Goal: Information Seeking & Learning: Check status

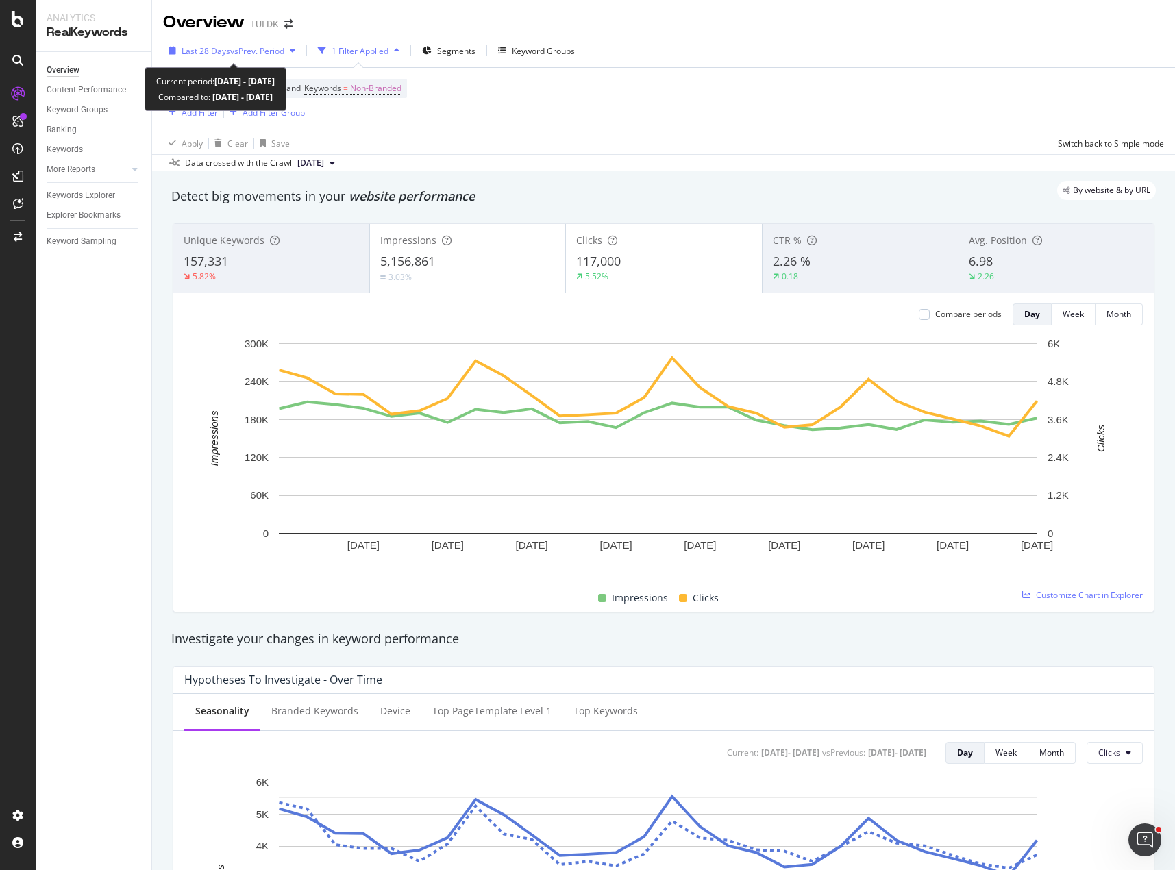
click at [282, 53] on span "vs Prev. Period" at bounding box center [257, 51] width 54 height 12
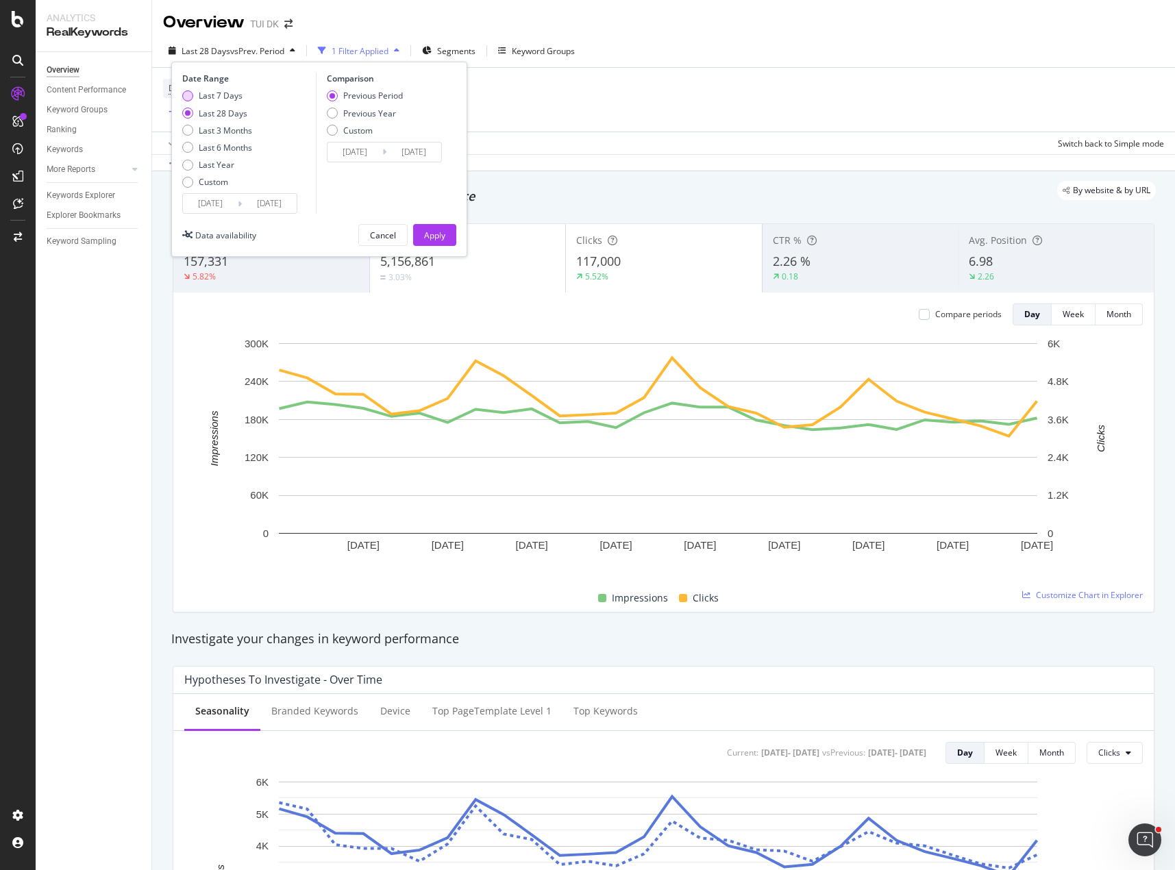
click at [223, 99] on div "Last 7 Days" at bounding box center [221, 96] width 44 height 12
type input "[DATE]"
click at [369, 114] on div "Previous Year" at bounding box center [369, 114] width 53 height 12
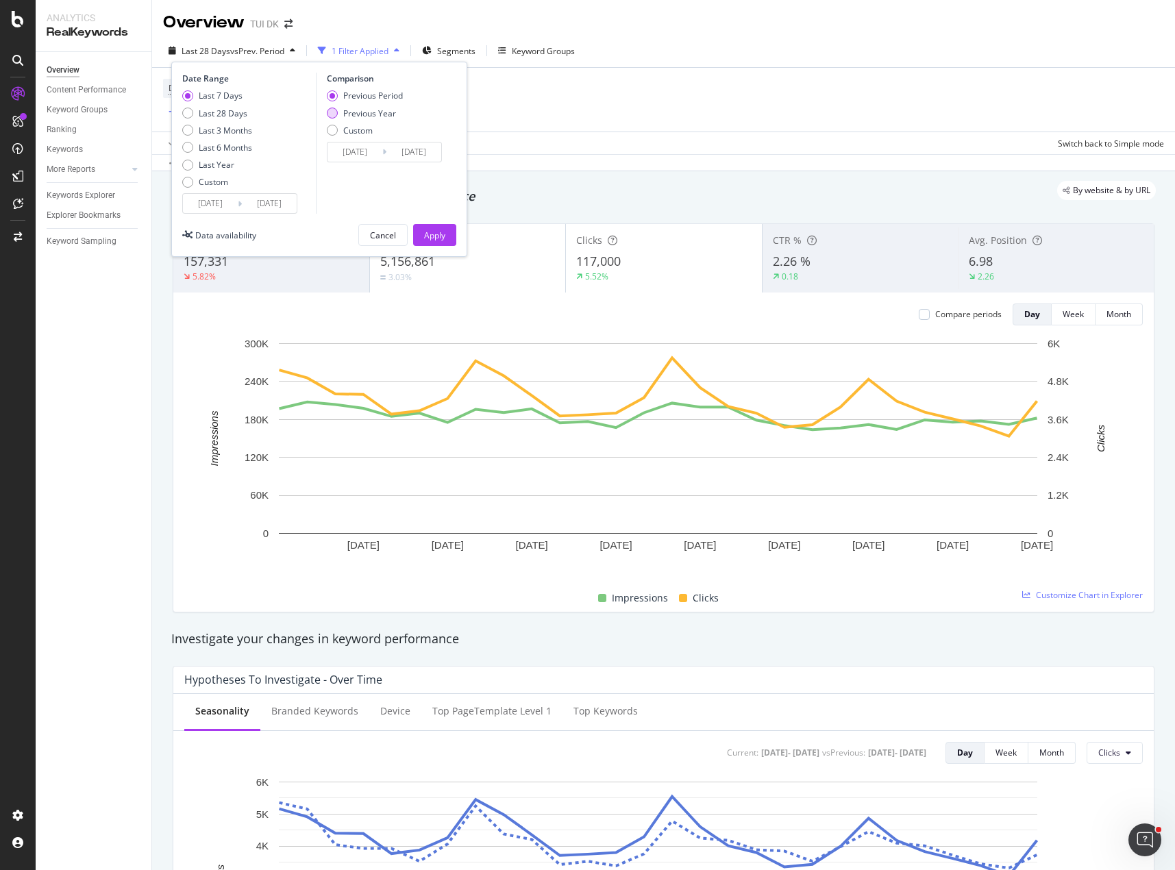
type input "[DATE]"
click at [439, 230] on div "Apply" at bounding box center [434, 236] width 21 height 12
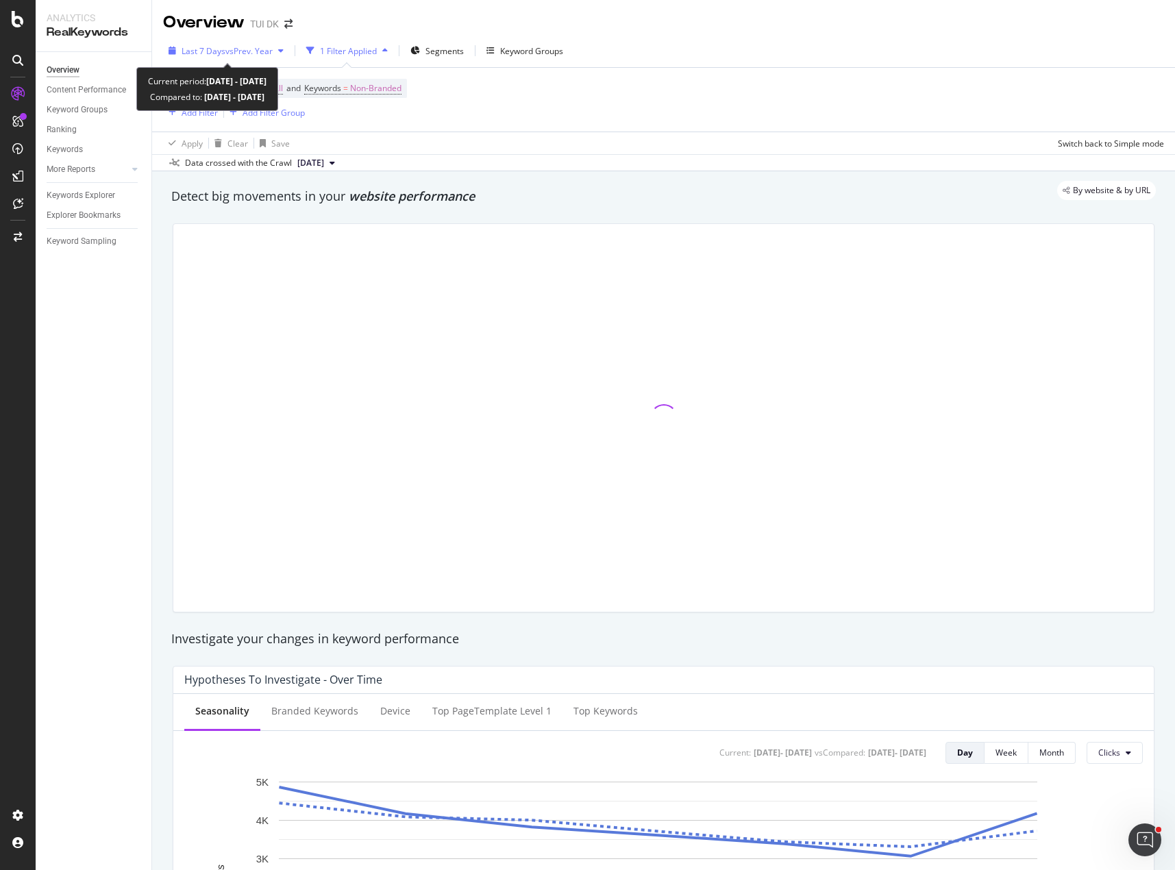
click at [213, 51] on span "Last 7 Days" at bounding box center [204, 51] width 44 height 12
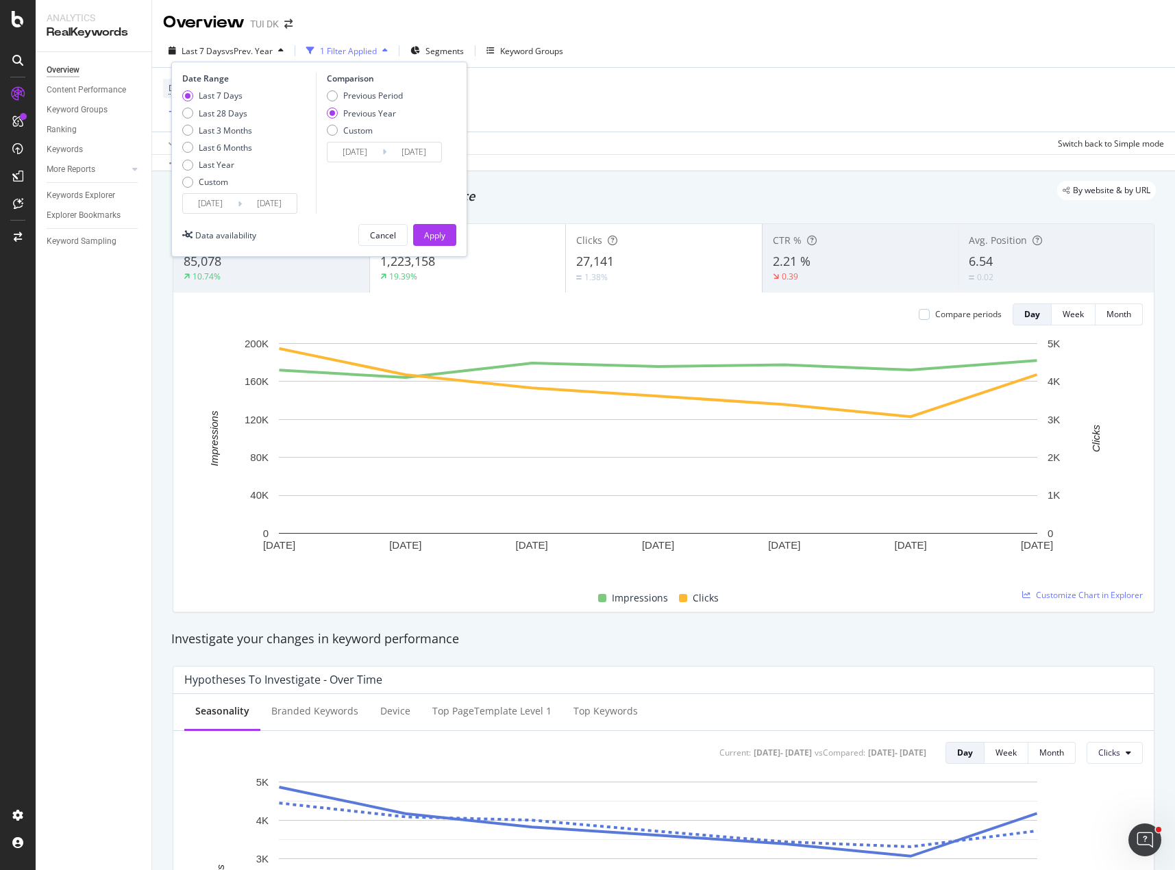
click at [208, 206] on input "[DATE]" at bounding box center [210, 203] width 55 height 19
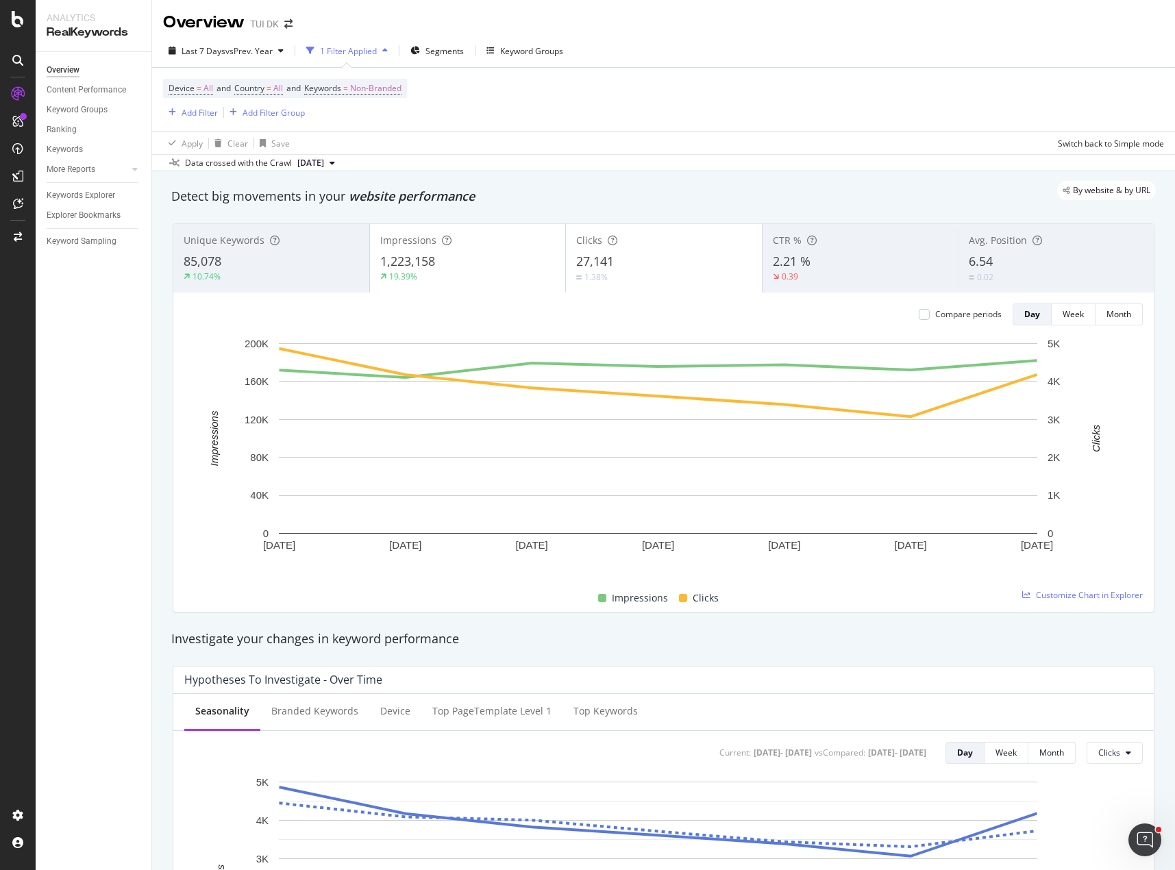
click at [491, 90] on div "Device = All and Country = All and Keywords = Non-Branded Add Filter Add Filter…" at bounding box center [663, 100] width 1001 height 64
click at [375, 94] on span "Non-Branded" at bounding box center [375, 88] width 51 height 19
click at [356, 103] on span "Non-Branded" at bounding box center [340, 98] width 51 height 12
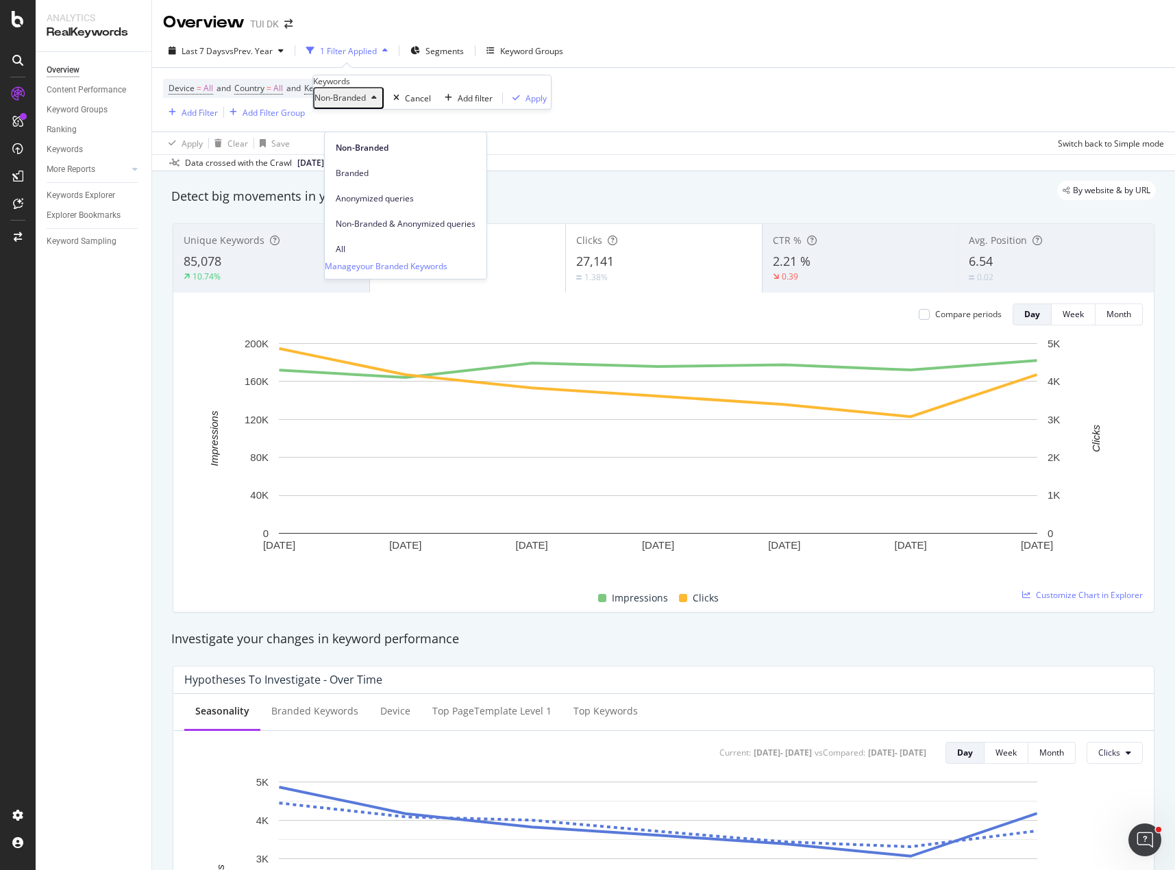
click at [369, 167] on span "Branded" at bounding box center [406, 173] width 140 height 12
click at [507, 104] on div "Apply" at bounding box center [517, 99] width 21 height 12
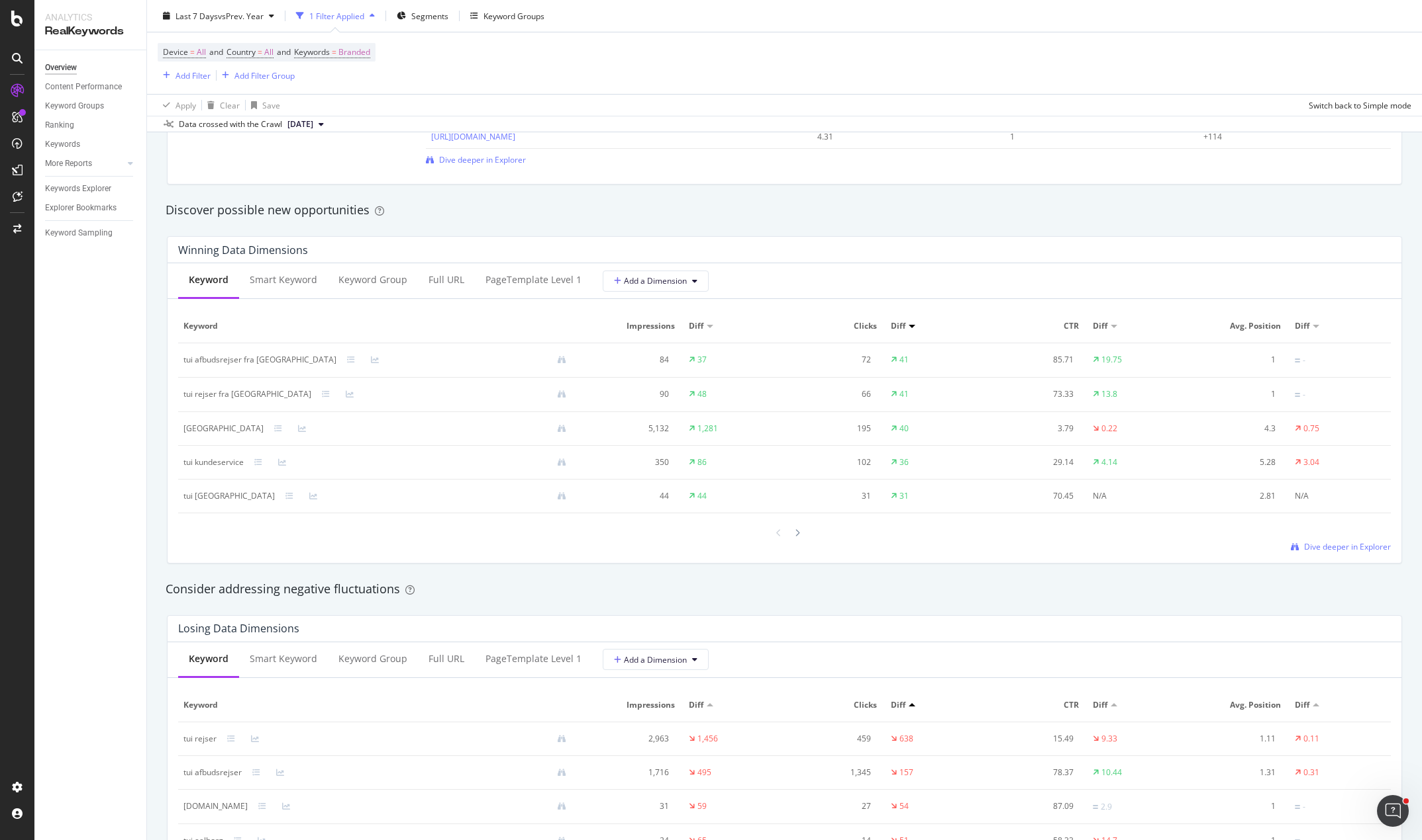
scroll to position [1125, 0]
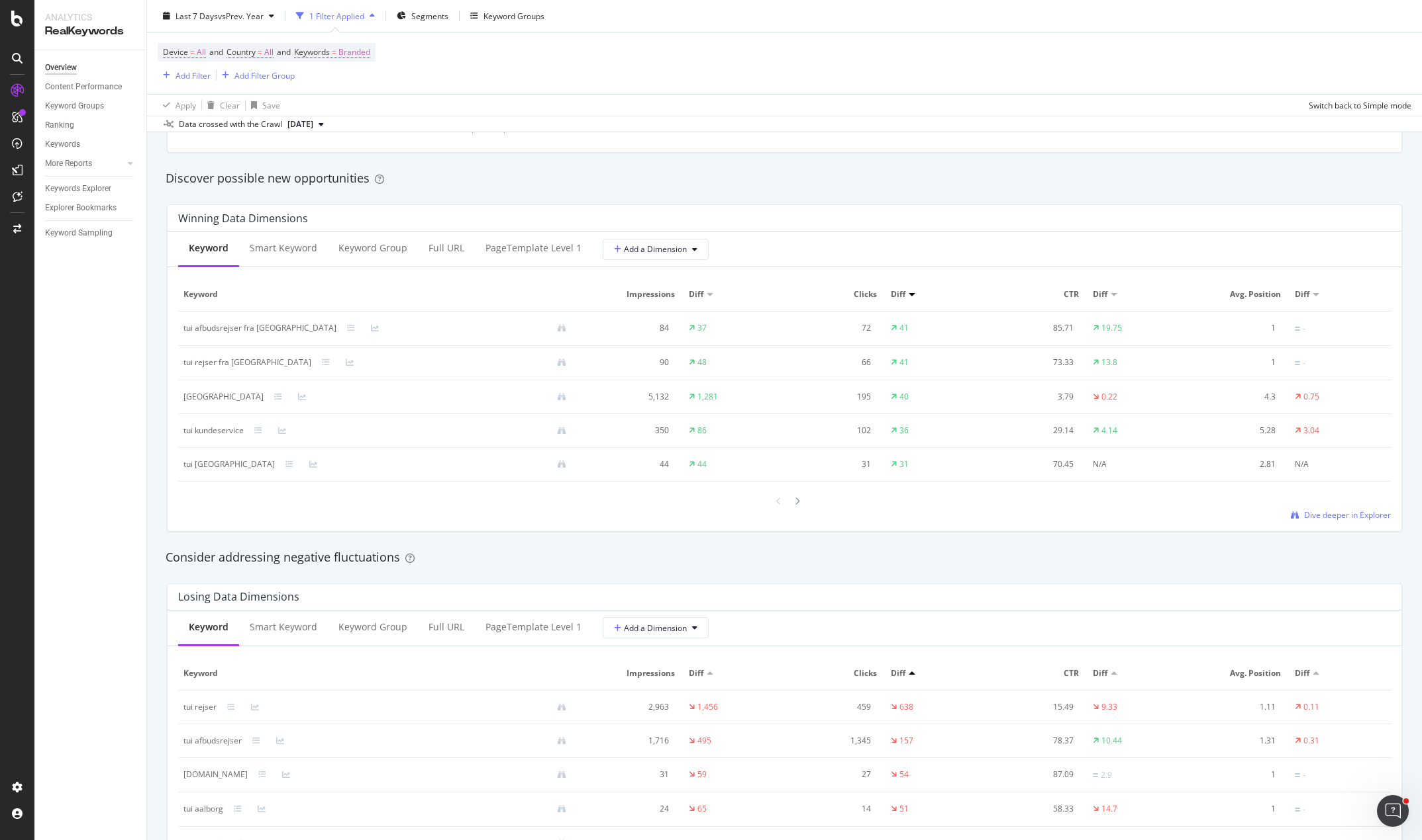
click at [580, 158] on div "Click Potential +1.3K Top pages to improve Avg. Position Clicks Click Potential…" at bounding box center [783, 58] width 1251 height 210
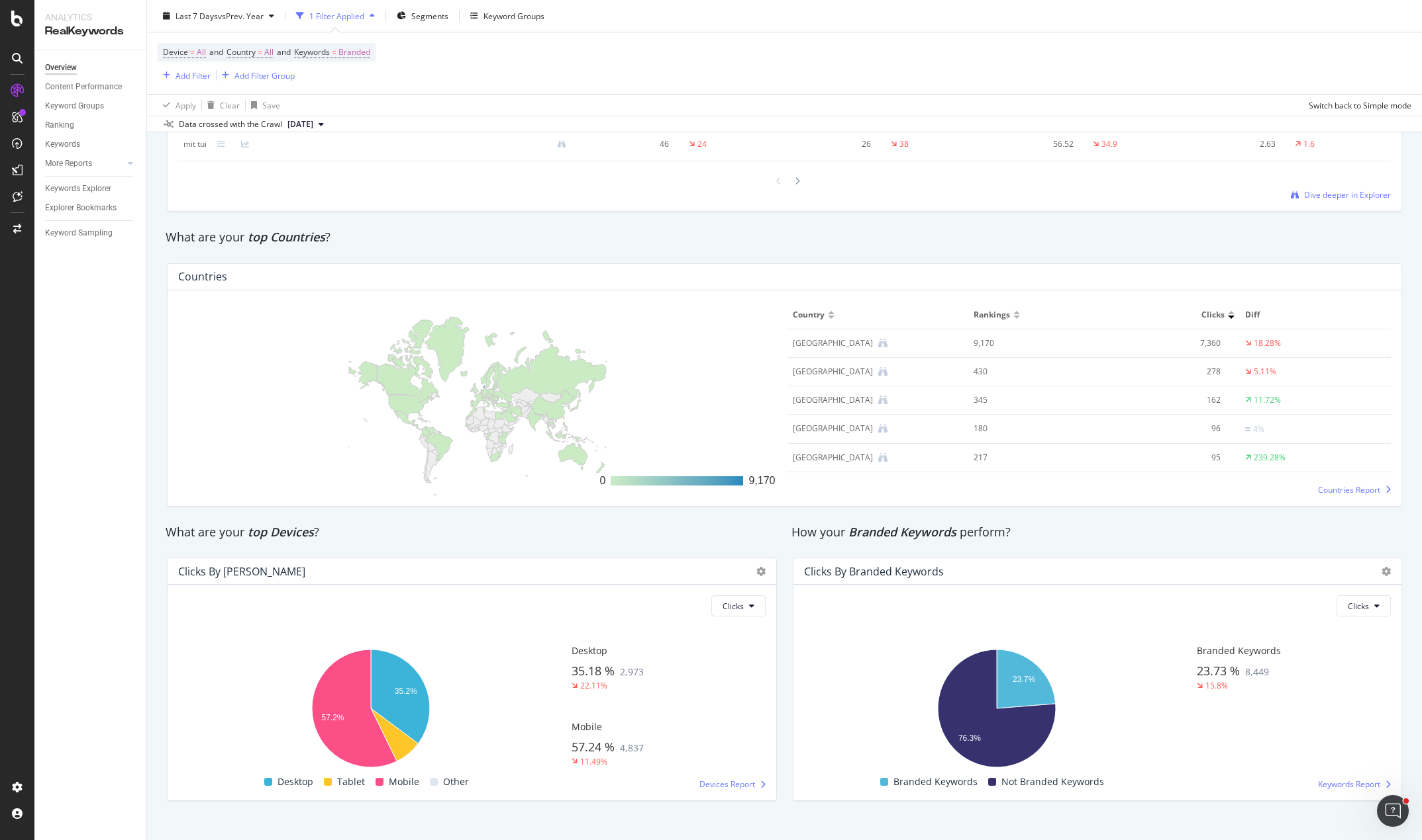
scroll to position [1842, 0]
